Goal: Task Accomplishment & Management: Use online tool/utility

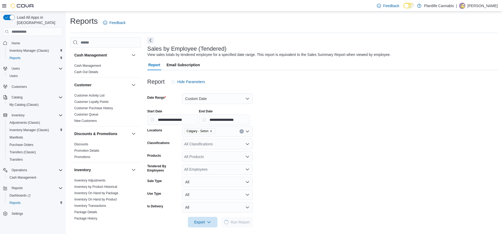
scroll to position [4, 0]
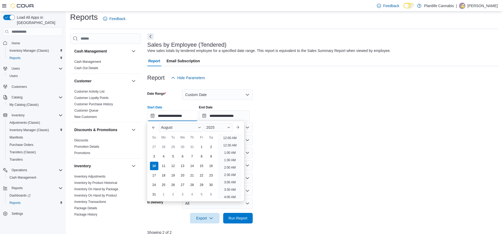
click at [186, 114] on input "**********" at bounding box center [172, 115] width 51 height 11
click at [232, 150] on li "8:00 PM" at bounding box center [230, 151] width 16 height 6
type input "**********"
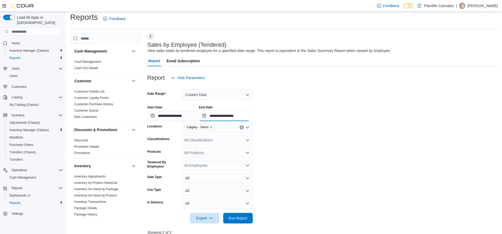
click at [250, 119] on input "**********" at bounding box center [224, 115] width 51 height 11
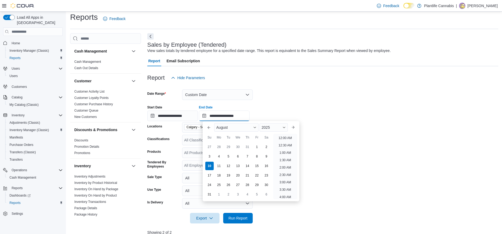
scroll to position [290, 0]
click at [291, 171] on li "10:00 PM" at bounding box center [286, 173] width 18 height 6
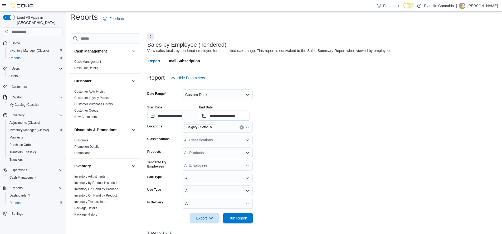
click at [245, 116] on input "**********" at bounding box center [224, 115] width 51 height 11
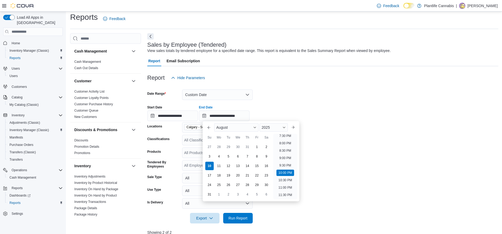
click at [291, 182] on li "10:30 PM" at bounding box center [286, 180] width 18 height 6
type input "**********"
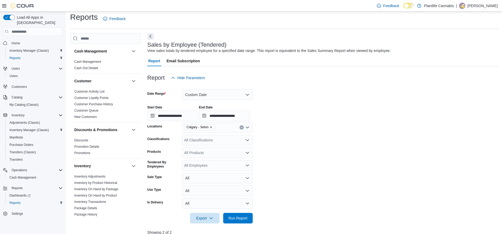
click at [241, 212] on div at bounding box center [322, 211] width 351 height 4
click at [244, 216] on span "Run Report" at bounding box center [238, 217] width 19 height 5
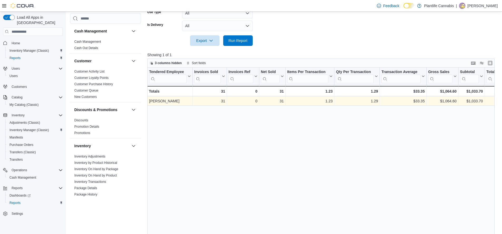
scroll to position [70, 0]
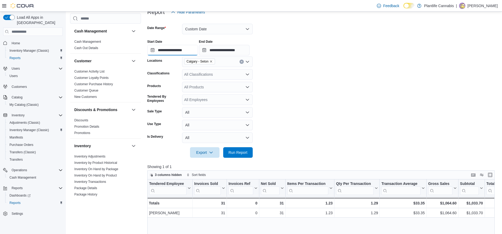
click at [183, 47] on input "**********" at bounding box center [172, 50] width 51 height 11
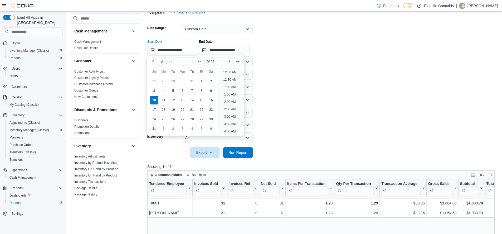
scroll to position [290, 0]
click at [232, 92] on li "9:00 PM" at bounding box center [230, 92] width 16 height 6
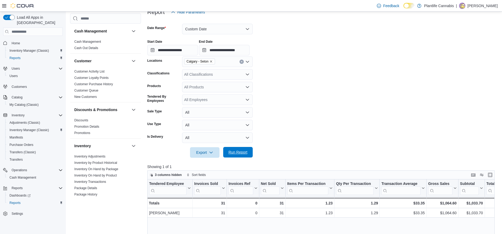
click at [245, 154] on span "Run Report" at bounding box center [238, 152] width 19 height 5
click at [189, 46] on input "**********" at bounding box center [172, 50] width 51 height 11
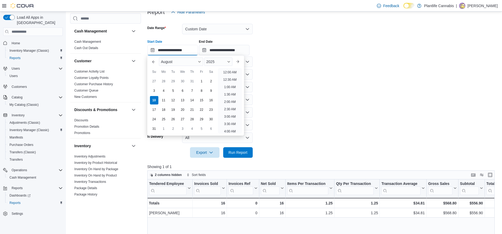
scroll to position [290, 0]
click at [233, 78] on li "8:00 PM" at bounding box center [230, 77] width 16 height 6
type input "**********"
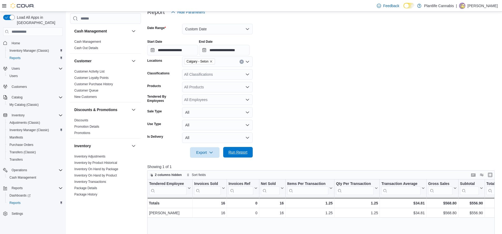
click at [246, 151] on span "Run Report" at bounding box center [238, 152] width 19 height 5
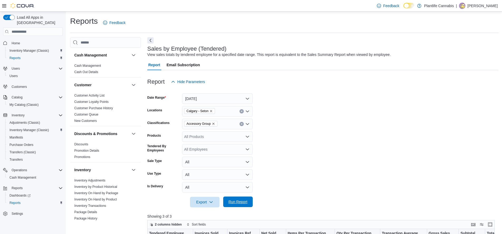
click at [243, 197] on span "Run Report" at bounding box center [237, 201] width 23 height 11
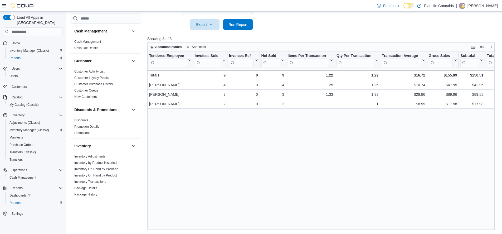
scroll to position [177, 0]
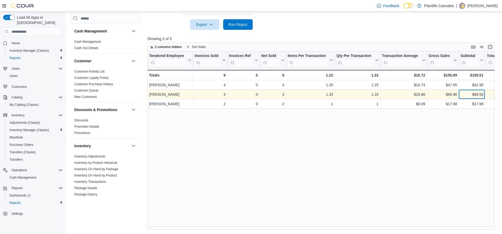
click at [483, 94] on div "$89.58" at bounding box center [472, 94] width 23 height 6
click at [476, 95] on div "$89.58" at bounding box center [472, 94] width 23 height 6
copy div "89.58"
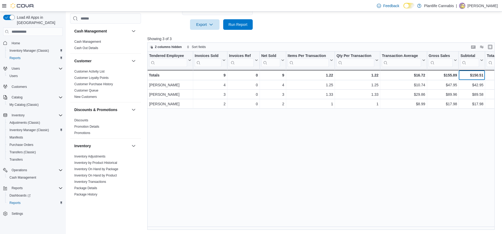
click at [478, 73] on div "$150.51" at bounding box center [472, 75] width 23 height 6
click at [479, 74] on div "$150.51" at bounding box center [472, 75] width 23 height 6
click at [478, 75] on div "$150.51" at bounding box center [472, 75] width 23 height 6
copy div "150.51"
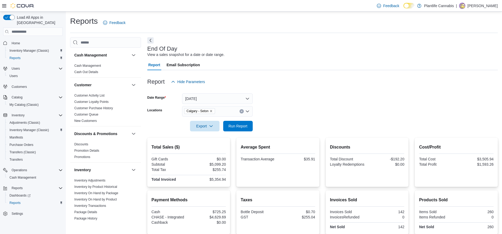
scroll to position [66, 0]
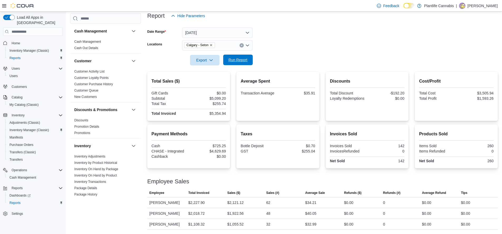
click at [249, 60] on span "Run Report" at bounding box center [237, 60] width 23 height 11
click at [220, 112] on div "$5,774.36" at bounding box center [208, 113] width 36 height 4
copy div "5,774.36"
click at [221, 144] on div "$734.69" at bounding box center [208, 146] width 36 height 4
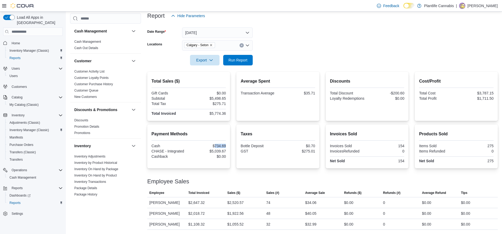
click at [221, 144] on div "$734.69" at bounding box center [208, 146] width 36 height 4
copy div "734.69"
click at [218, 151] on div "$5,039.67" at bounding box center [208, 151] width 36 height 4
copy div "5,039.67"
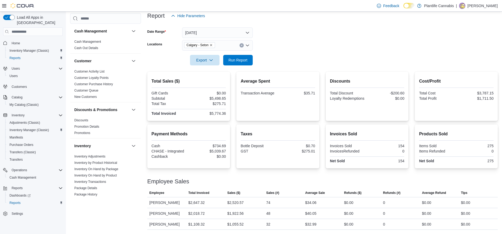
click at [221, 94] on div "$0.00" at bounding box center [208, 93] width 36 height 4
click at [219, 97] on div "$5,498.65" at bounding box center [208, 98] width 36 height 4
copy div "5,498.65"
click at [313, 94] on div "$35.71" at bounding box center [297, 93] width 36 height 4
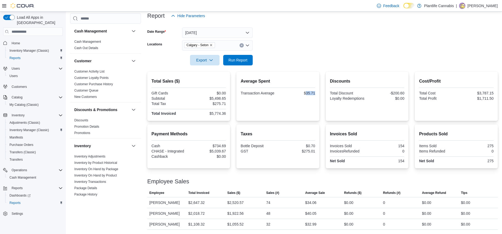
click at [313, 94] on div "$35.71" at bounding box center [297, 93] width 36 height 4
copy div "35.71"
click at [245, 62] on span "Run Report" at bounding box center [238, 59] width 19 height 5
click at [240, 202] on div "$2,520.57" at bounding box center [235, 202] width 16 height 6
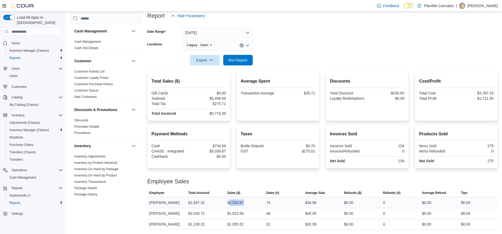
copy div "2,520.57"
click at [315, 201] on div "$34.06" at bounding box center [310, 202] width 11 height 6
copy div "34.06"
